Goal: Task Accomplishment & Management: Manage account settings

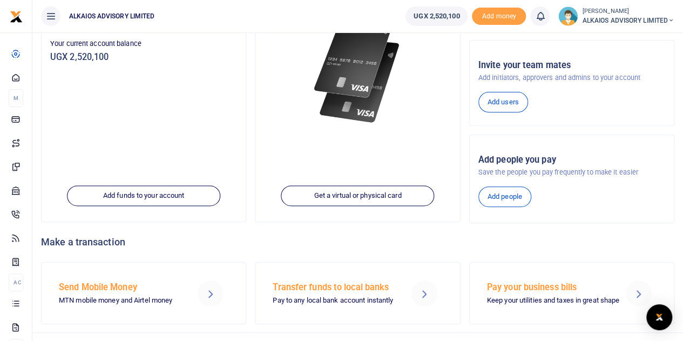
scroll to position [166, 0]
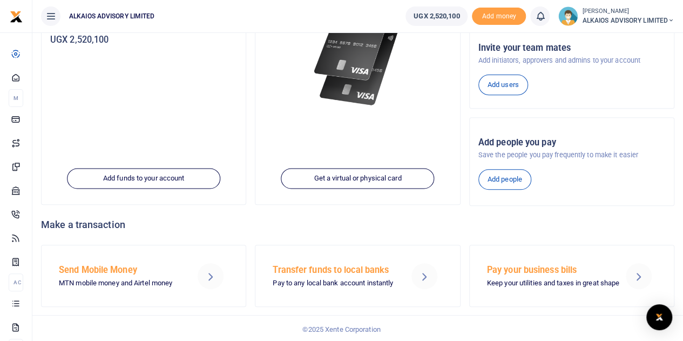
click at [641, 275] on icon at bounding box center [638, 276] width 13 height 13
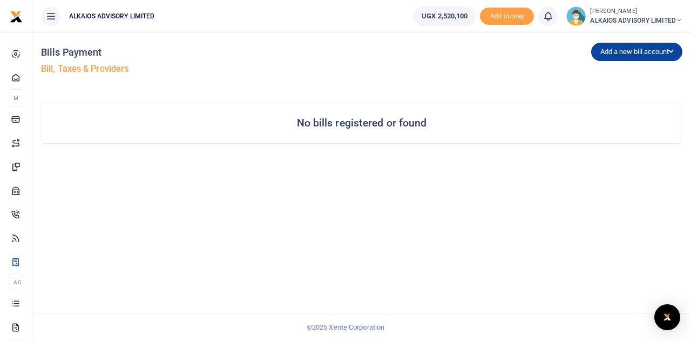
click at [647, 50] on button "Add a new bill account" at bounding box center [636, 52] width 91 height 18
click at [604, 101] on link "URA" at bounding box center [634, 104] width 85 height 15
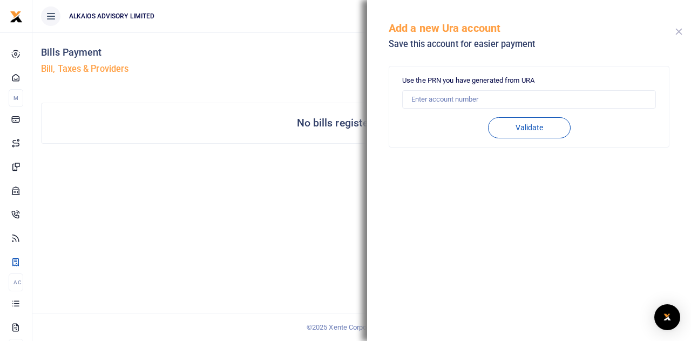
click at [678, 28] on button "Close" at bounding box center [679, 31] width 7 height 7
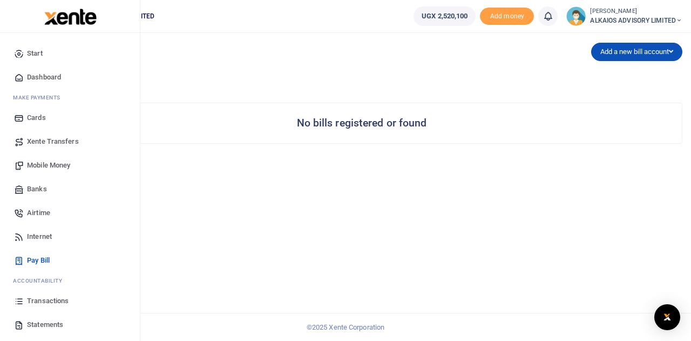
click at [47, 302] on span "Transactions" at bounding box center [48, 300] width 42 height 11
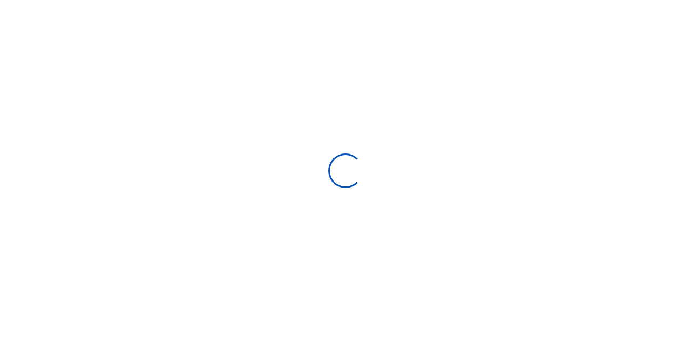
select select
type input "[DATE] - [DATE]"
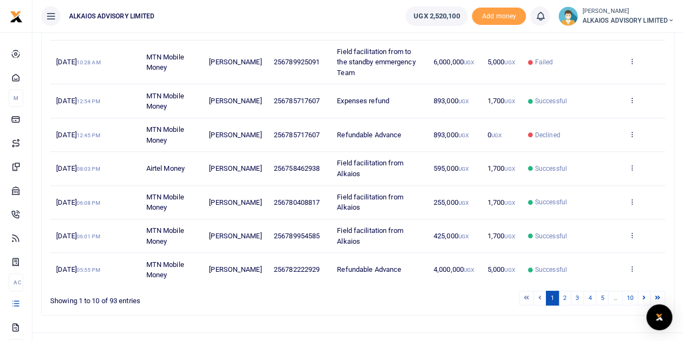
scroll to position [321, 0]
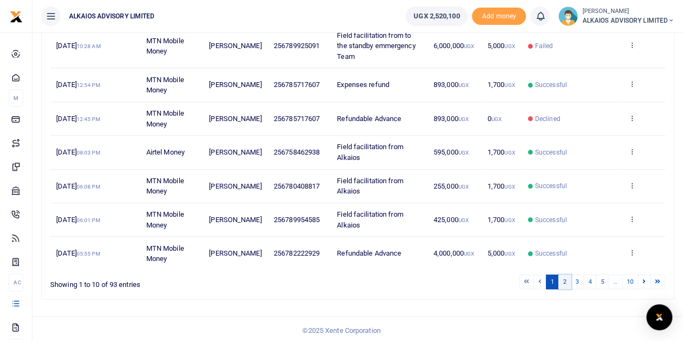
click at [565, 275] on link "2" at bounding box center [564, 281] width 13 height 15
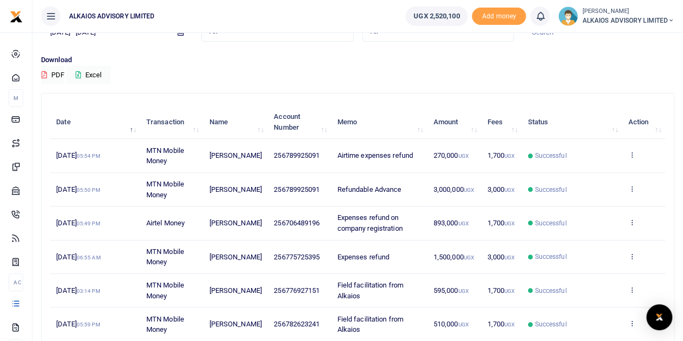
scroll to position [9, 0]
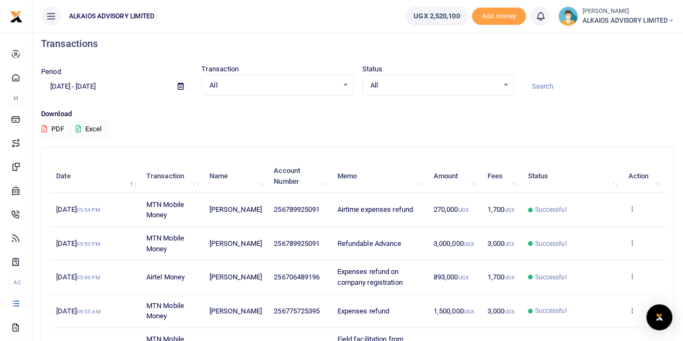
click at [434, 16] on span "UGX 2,520,100" at bounding box center [437, 16] width 46 height 11
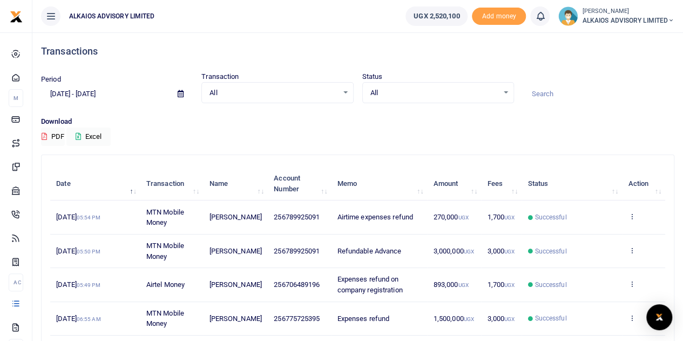
scroll to position [0, 0]
